Goal: Find specific page/section: Find specific page/section

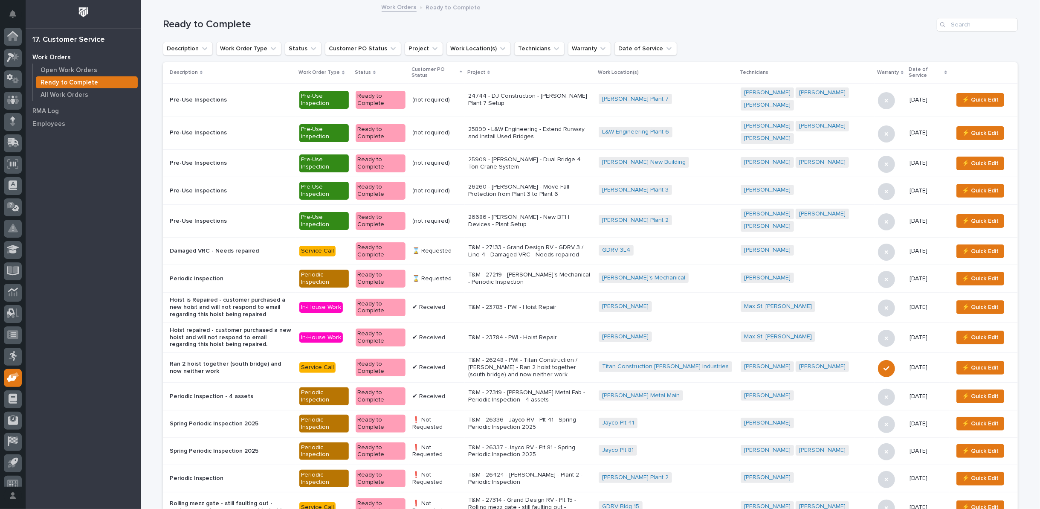
scroll to position [9, 0]
click at [64, 67] on p "Open Work Orders" at bounding box center [69, 71] width 57 height 8
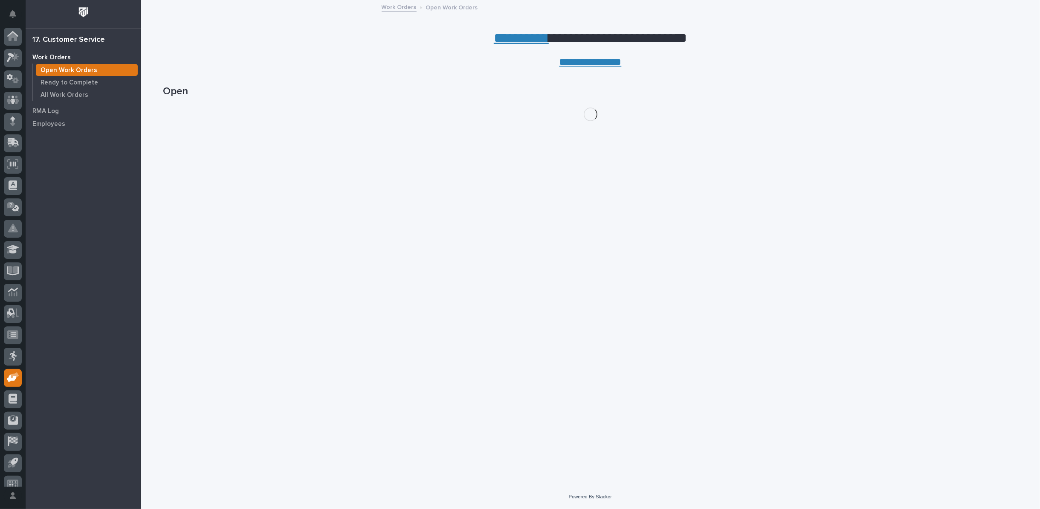
scroll to position [9, 0]
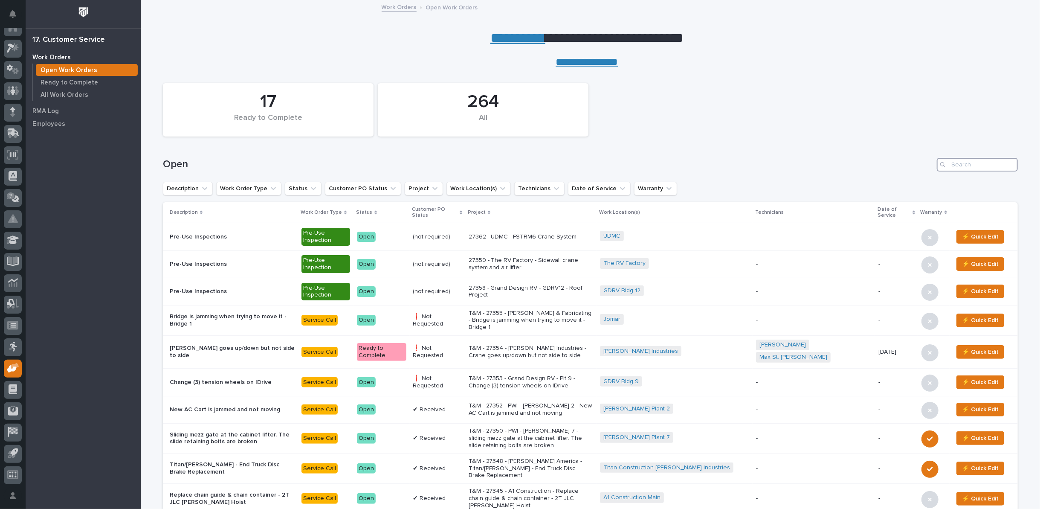
click at [971, 169] on input "Search" at bounding box center [977, 165] width 81 height 14
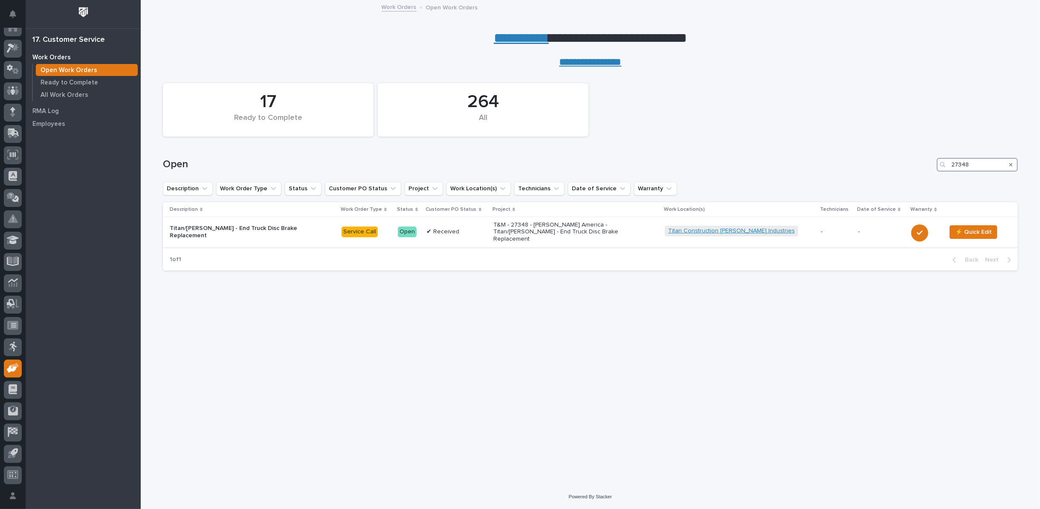
type input "27348"
click at [722, 229] on link "Titan Construction [PERSON_NAME] Industries" at bounding box center [731, 230] width 127 height 7
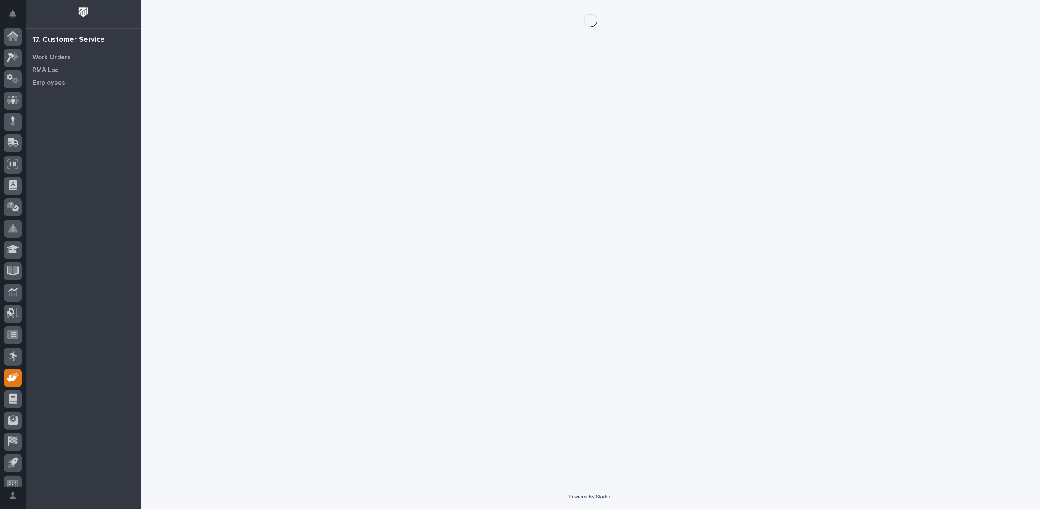
scroll to position [9, 0]
